Goal: Answer question/provide support: Share knowledge or assist other users

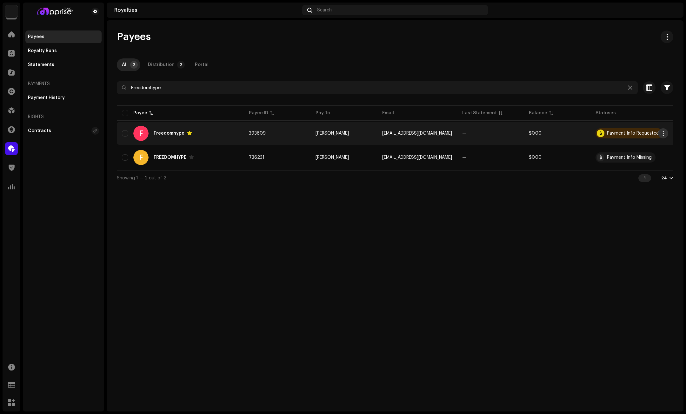
click at [662, 131] on span "button" at bounding box center [662, 133] width 5 height 5
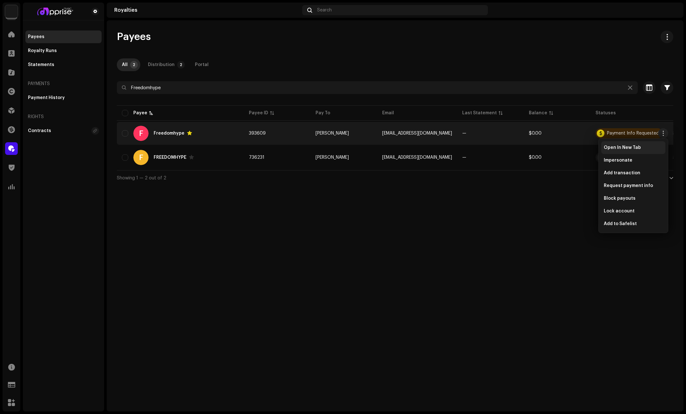
click at [614, 145] on span "Open In New Tab" at bounding box center [621, 147] width 37 height 5
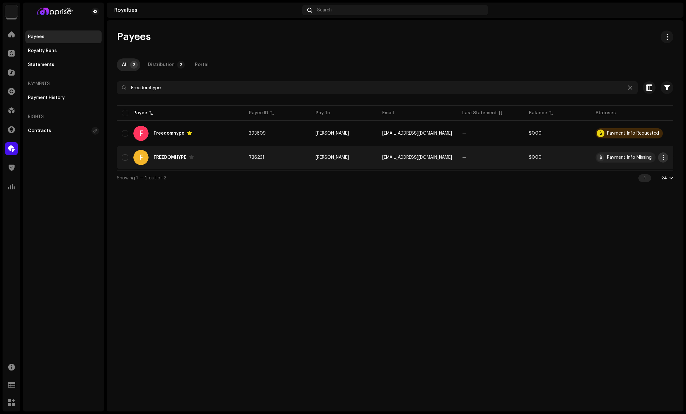
click at [661, 156] on span "button" at bounding box center [662, 157] width 5 height 5
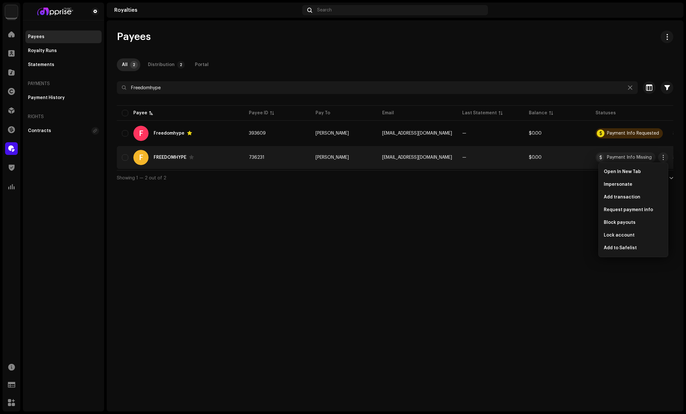
click at [409, 210] on div "Payees All 2 Distribution 2 Portal Freedomhype Selected 0 Select all 2 Options …" at bounding box center [395, 215] width 576 height 391
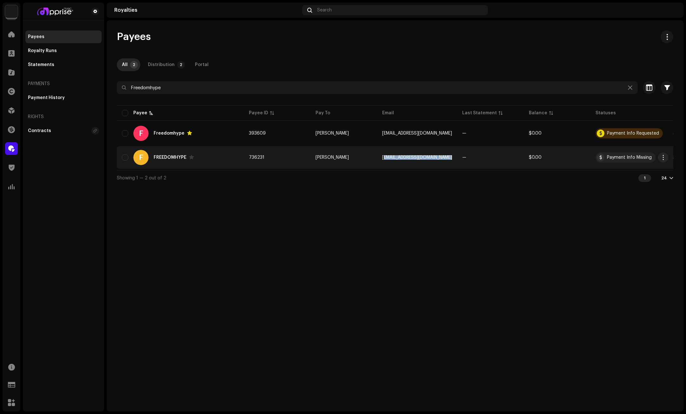
copy span "abdulfatawhamza75@gmail.com"
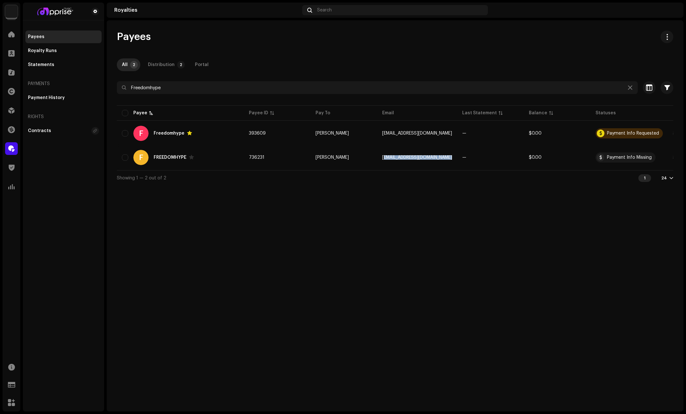
drag, startPoint x: 453, startPoint y: 156, endPoint x: 384, endPoint y: 195, distance: 80.0
click at [384, 195] on div "Payees All 2 Distribution 2 Portal Freedomhype Selected 0 Select all 2 Options …" at bounding box center [395, 215] width 576 height 391
click at [392, 219] on div "Payees All 2 Distribution 2 Portal Freedomhype Selected 0 Select all 2 Options …" at bounding box center [395, 215] width 576 height 391
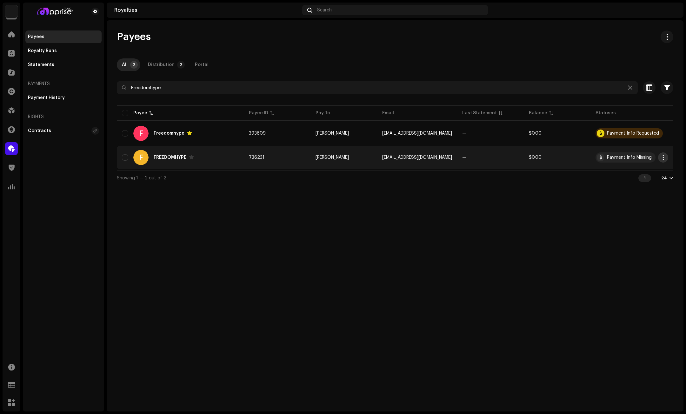
click at [661, 157] on span "button" at bounding box center [662, 157] width 5 height 5
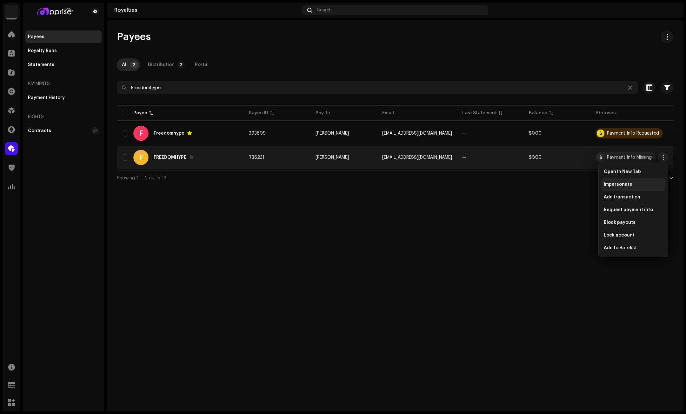
click at [614, 183] on span "Impersonate" at bounding box center [617, 184] width 29 height 5
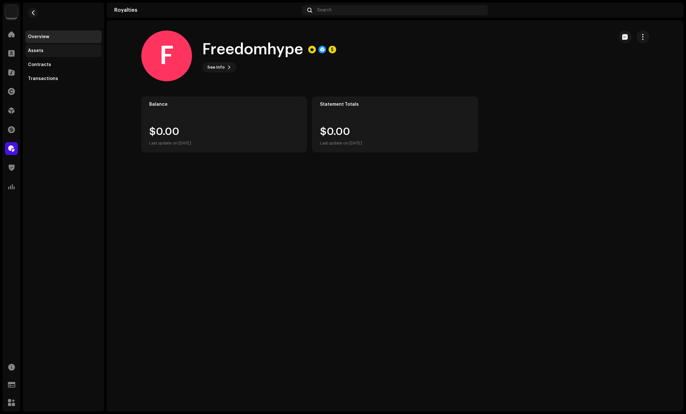
click at [34, 49] on div "Assets" at bounding box center [36, 50] width 16 height 5
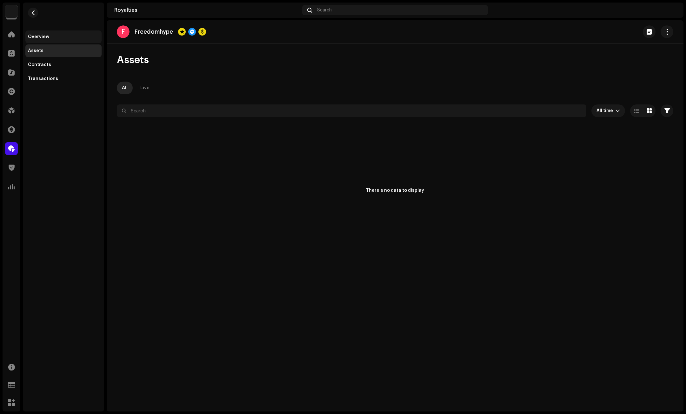
click at [35, 35] on div "Overview" at bounding box center [38, 36] width 21 height 5
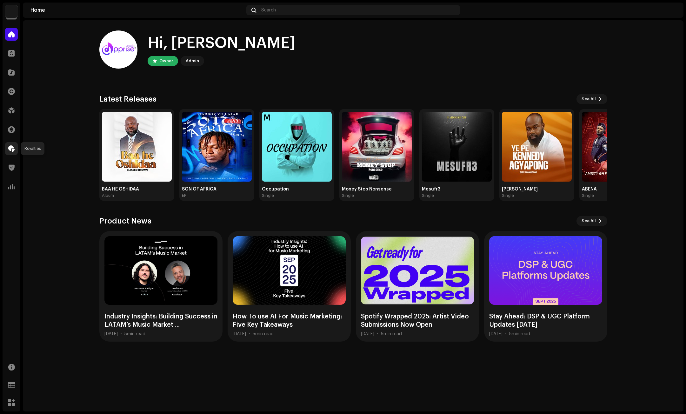
click at [10, 147] on span at bounding box center [11, 148] width 6 height 5
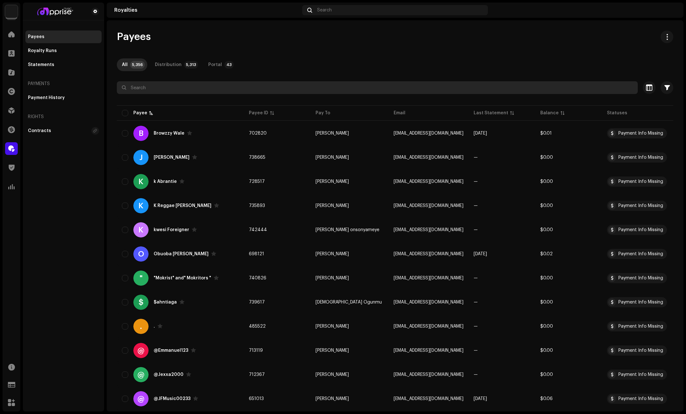
paste input "[EMAIL_ADDRESS][DOMAIN_NAME]"
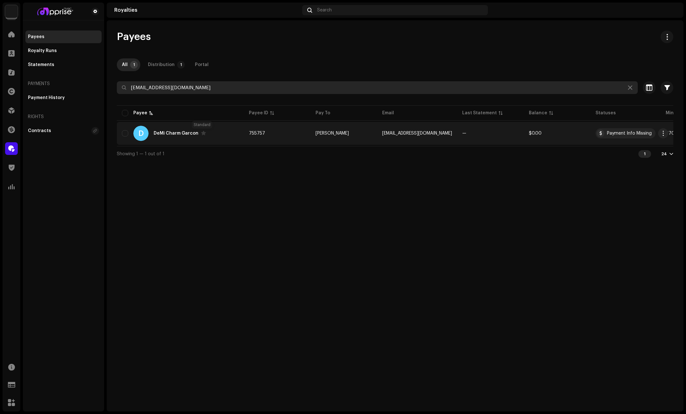
type input "[EMAIL_ADDRESS][DOMAIN_NAME]"
click at [202, 133] on span at bounding box center [203, 132] width 5 height 5
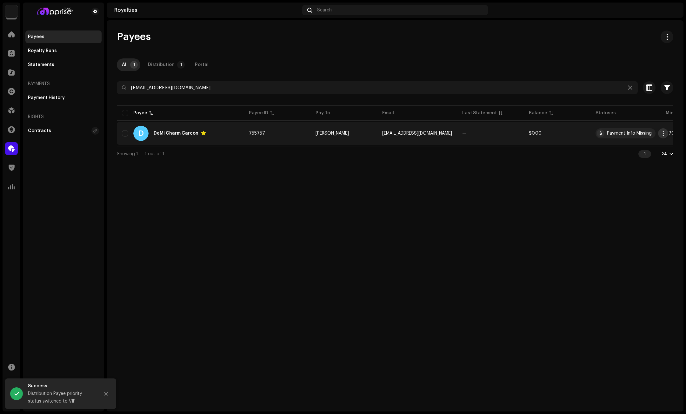
click at [663, 129] on button "button" at bounding box center [663, 133] width 10 height 10
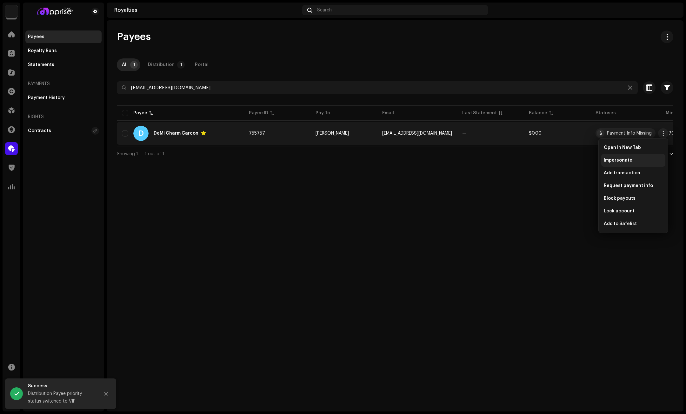
click at [620, 158] on span "Impersonate" at bounding box center [617, 160] width 29 height 5
